Goal: Find specific page/section

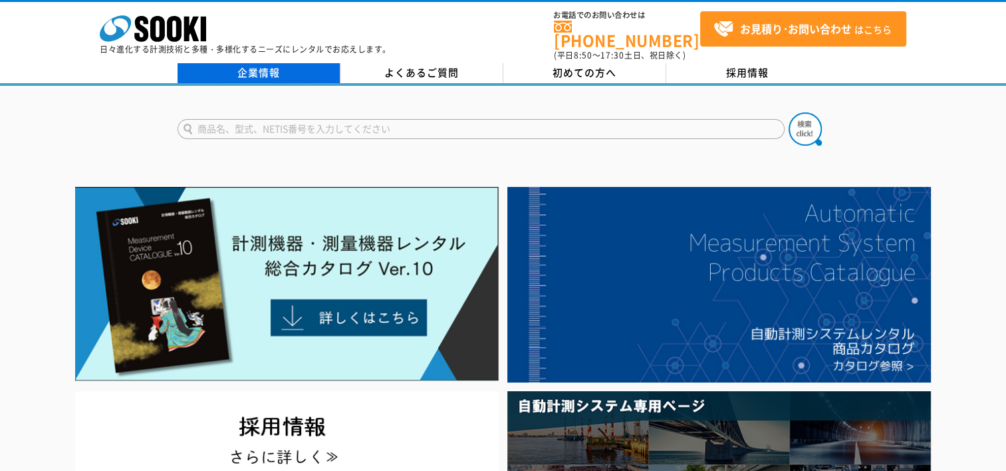
click at [299, 68] on link "企業情報" at bounding box center [258, 73] width 163 height 20
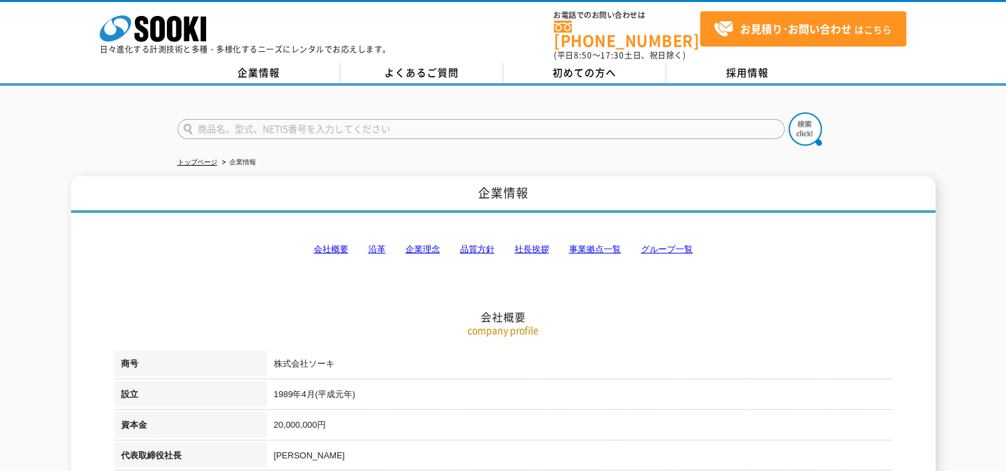
click at [589, 244] on link "事業拠点一覧" at bounding box center [595, 249] width 52 height 10
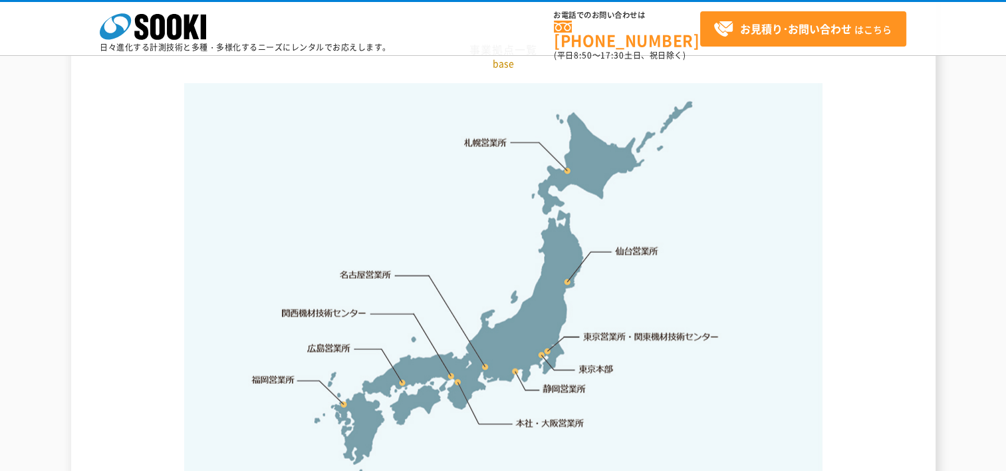
scroll to position [2801, 0]
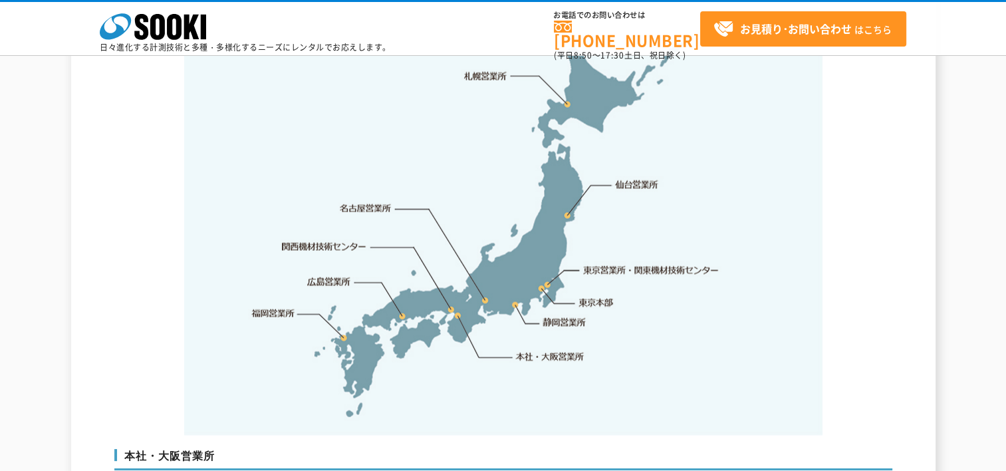
click at [601, 263] on link "東京営業所・関東機材技術センター" at bounding box center [652, 269] width 136 height 13
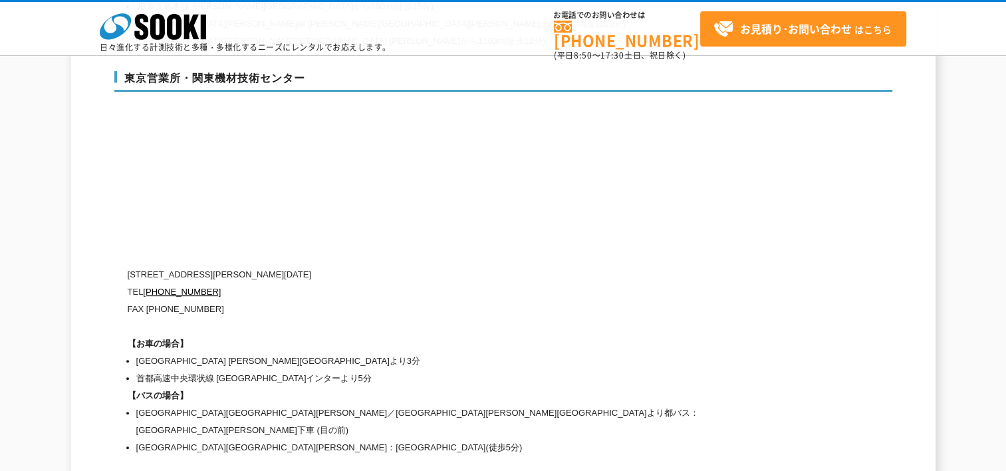
scroll to position [5545, 0]
